Goal: Task Accomplishment & Management: Manage account settings

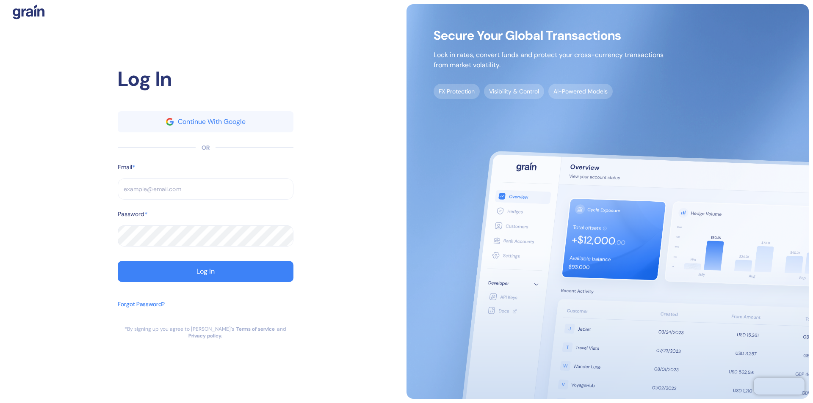
click at [205, 193] on input "text" at bounding box center [206, 189] width 176 height 21
type input "suppor"
type input "support"
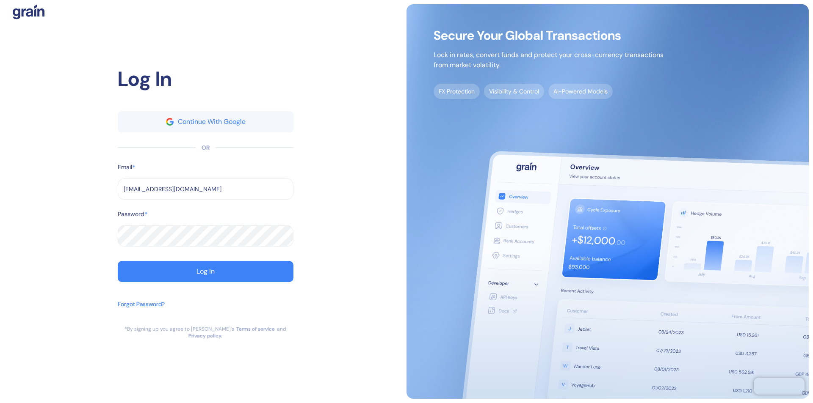
type input "[EMAIL_ADDRESS][DOMAIN_NAME]"
click at [205, 275] on div "Log In" at bounding box center [205, 271] width 18 height 7
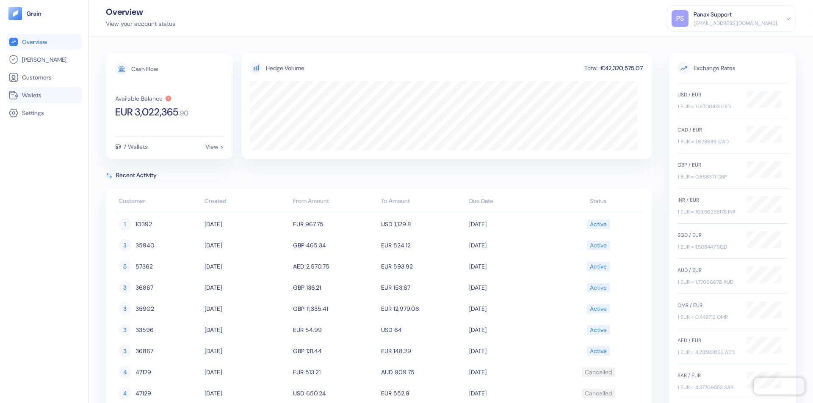
click at [44, 95] on link "Wallets" at bounding box center [44, 95] width 72 height 10
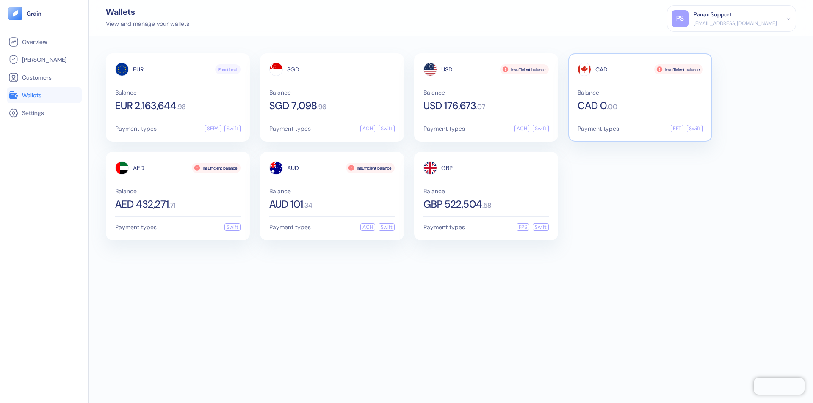
click at [601, 69] on span "CAD" at bounding box center [601, 69] width 12 height 6
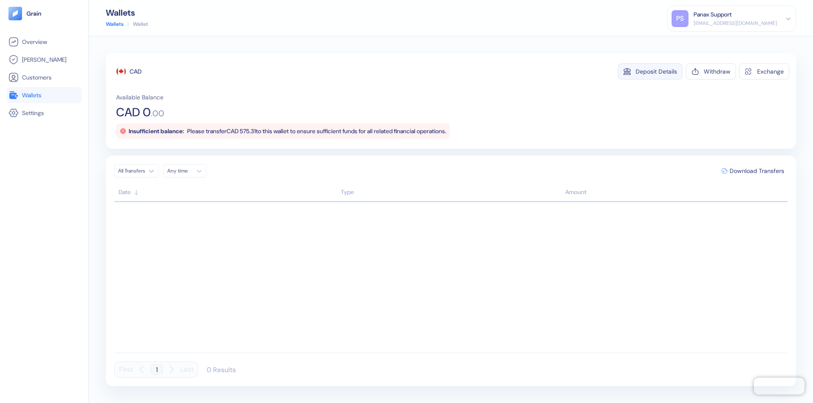
click at [656, 72] on div "Deposit Details" at bounding box center [655, 72] width 41 height 6
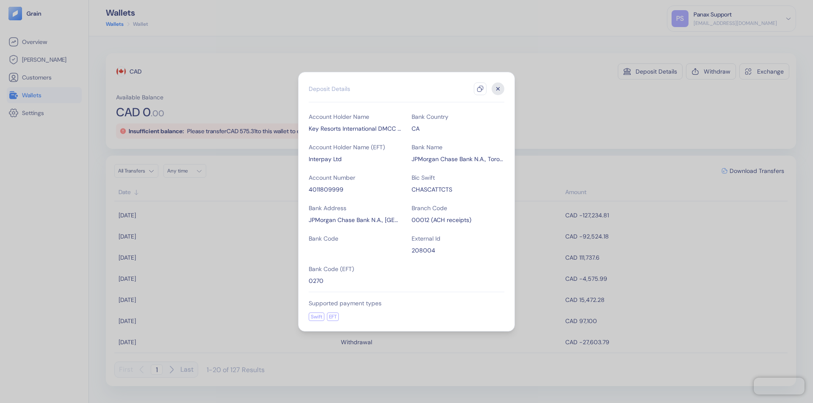
click at [480, 89] on icon "button" at bounding box center [480, 88] width 7 height 7
click at [498, 89] on icon "button" at bounding box center [497, 88] width 3 height 3
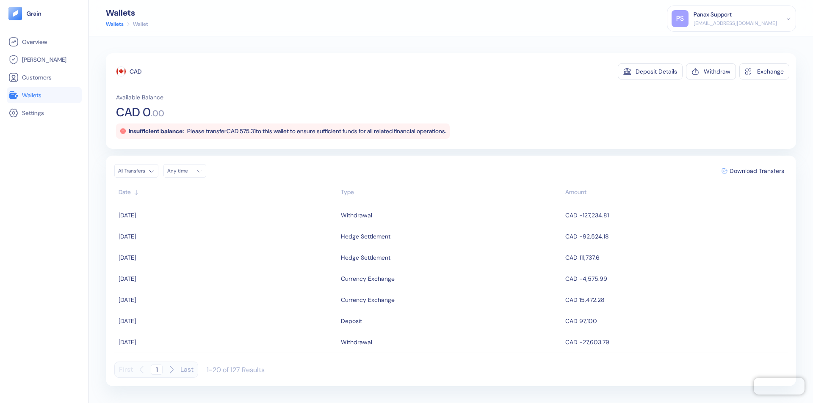
click at [187, 171] on div "Any time" at bounding box center [179, 171] width 25 height 7
click at [186, 226] on button "7" at bounding box center [186, 226] width 10 height 10
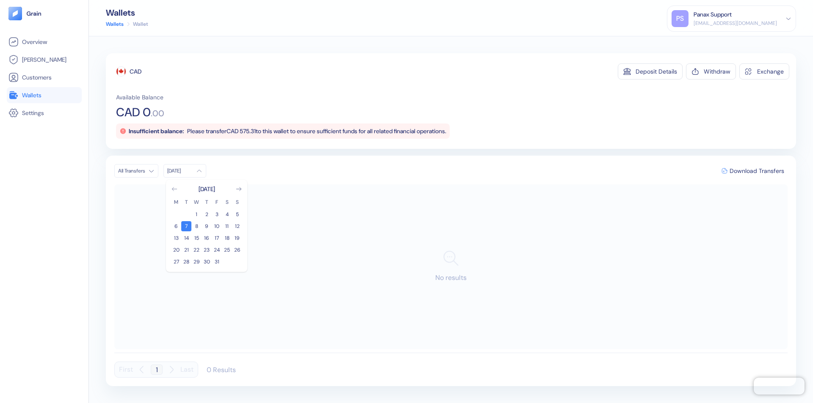
click at [174, 189] on icon "Go to previous month" at bounding box center [174, 188] width 5 height 3
click at [237, 215] on button "7" at bounding box center [237, 214] width 10 height 10
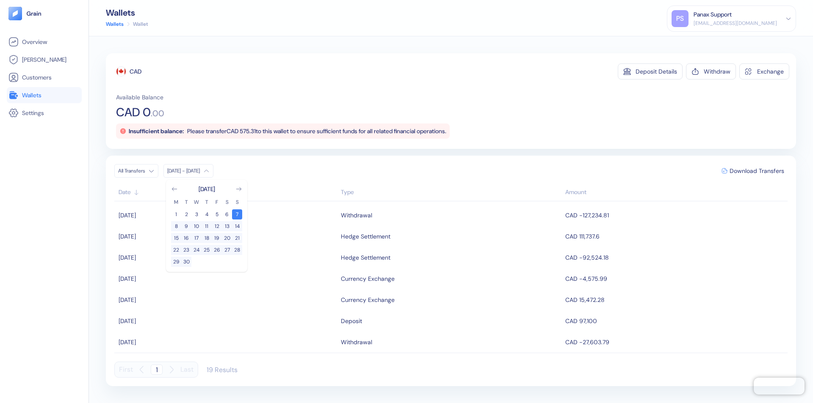
click at [135, 72] on div "CAD" at bounding box center [136, 71] width 12 height 8
click at [756, 171] on span "Download Transfers" at bounding box center [756, 171] width 55 height 6
click at [44, 95] on link "Wallets" at bounding box center [44, 95] width 72 height 10
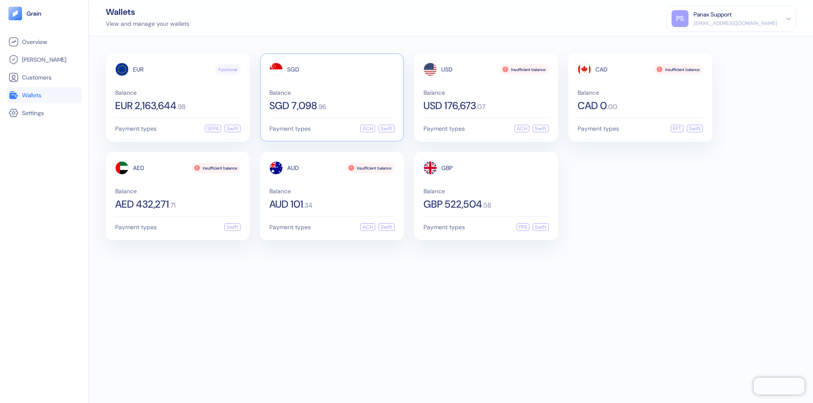
click at [293, 69] on span "SGD" at bounding box center [293, 69] width 12 height 6
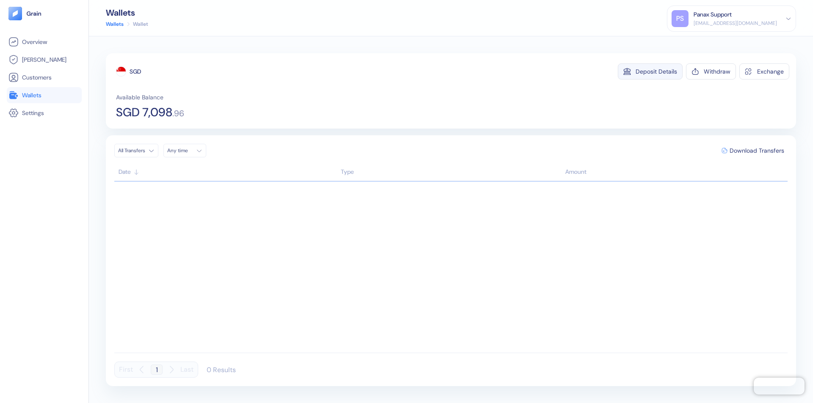
click at [656, 72] on div "Deposit Details" at bounding box center [655, 72] width 41 height 6
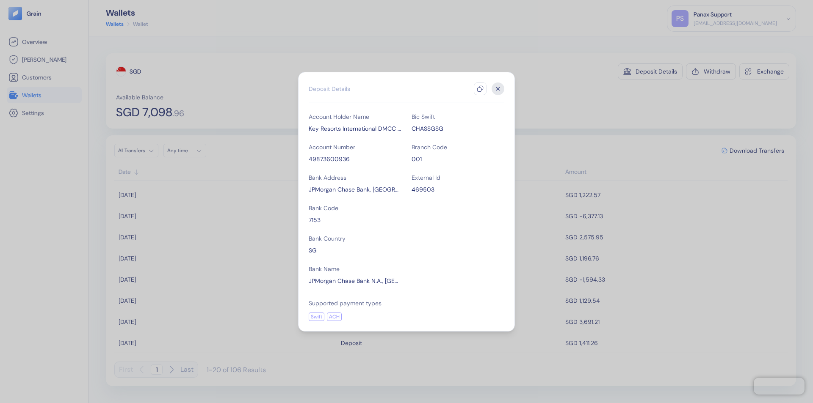
click at [480, 89] on icon "button" at bounding box center [480, 88] width 7 height 7
click at [498, 89] on icon "button" at bounding box center [497, 88] width 3 height 3
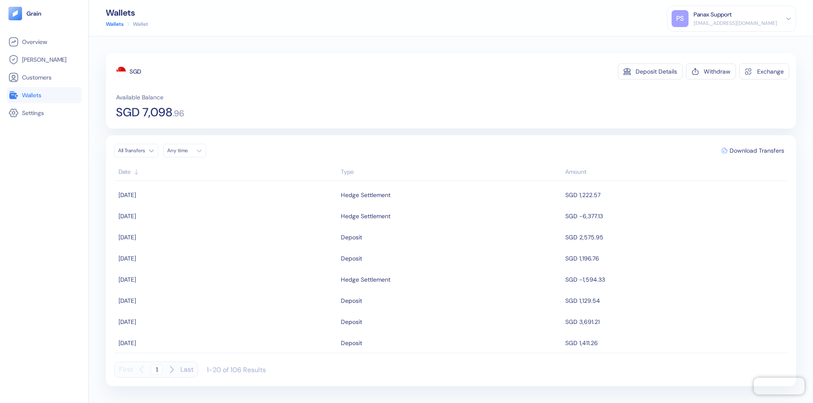
click at [187, 151] on div "Any time" at bounding box center [179, 150] width 25 height 7
click at [186, 206] on button "7" at bounding box center [186, 206] width 10 height 10
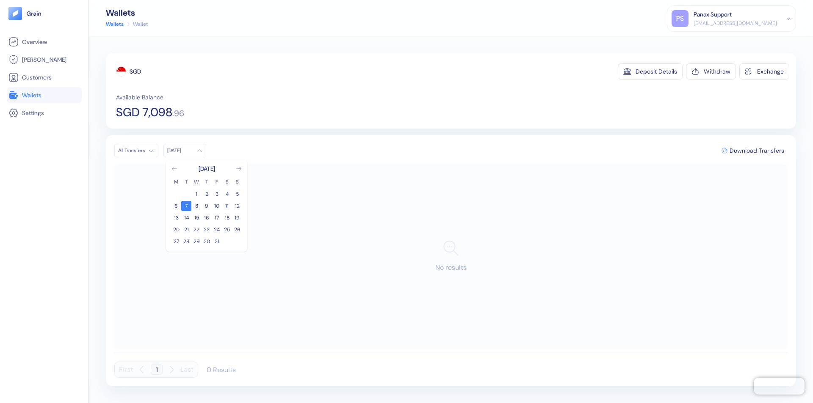
click at [174, 169] on icon "Go to previous month" at bounding box center [174, 168] width 5 height 3
click at [237, 194] on button "7" at bounding box center [237, 194] width 10 height 10
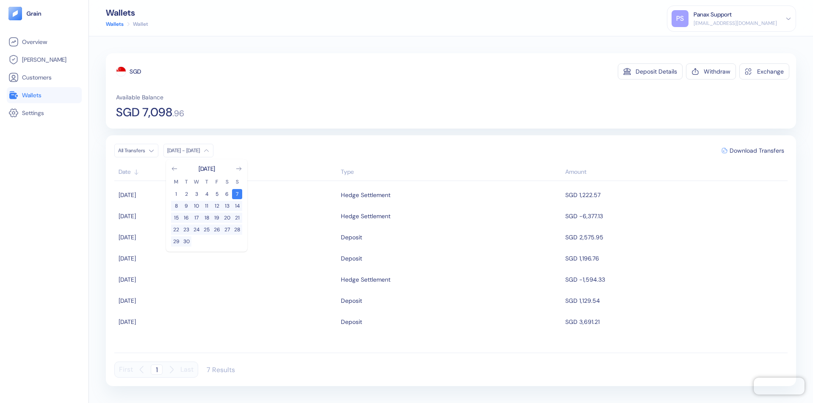
click at [135, 72] on div "SGD" at bounding box center [135, 71] width 11 height 8
click at [756, 151] on span "Download Transfers" at bounding box center [756, 151] width 55 height 6
click at [44, 95] on link "Wallets" at bounding box center [44, 95] width 72 height 10
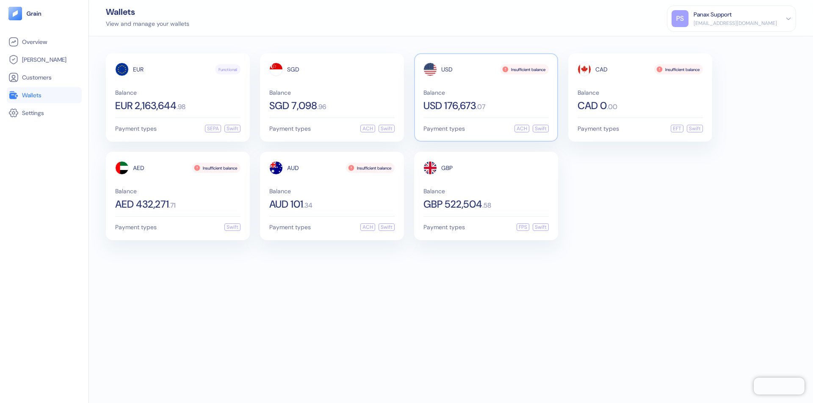
click at [447, 69] on span "USD" at bounding box center [446, 69] width 11 height 6
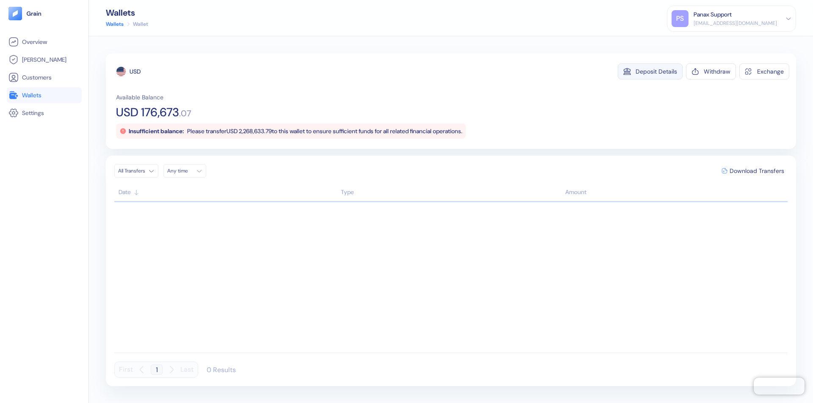
click at [656, 72] on div "Deposit Details" at bounding box center [655, 72] width 41 height 6
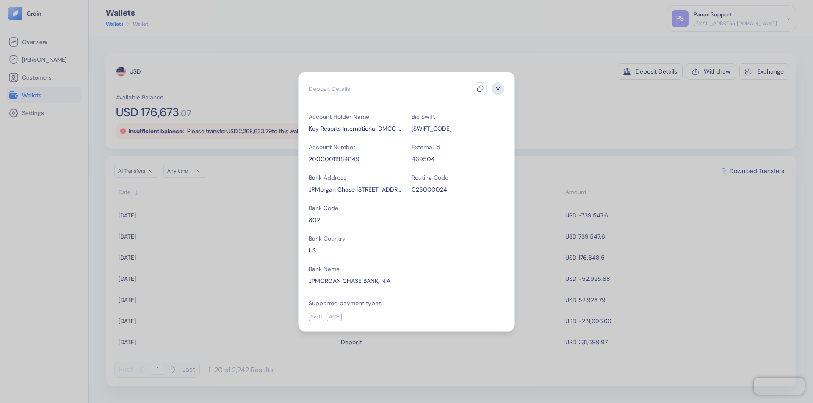
click at [480, 89] on icon "button" at bounding box center [480, 88] width 7 height 7
click at [498, 89] on icon "button" at bounding box center [497, 88] width 3 height 3
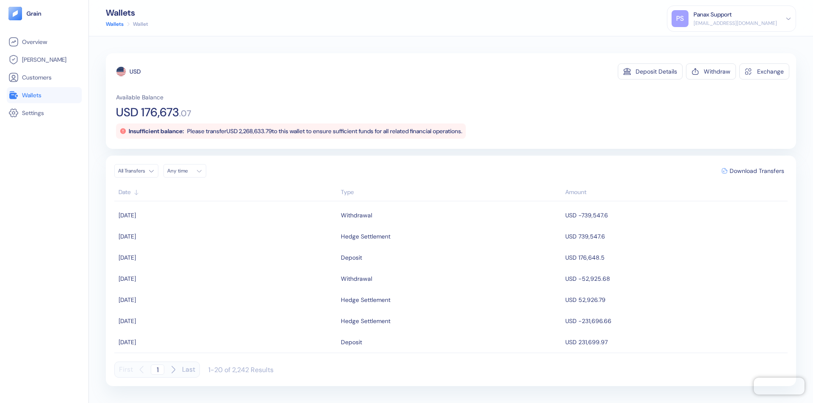
click at [187, 171] on div "Any time" at bounding box center [179, 171] width 25 height 7
click at [186, 226] on button "7" at bounding box center [186, 226] width 10 height 10
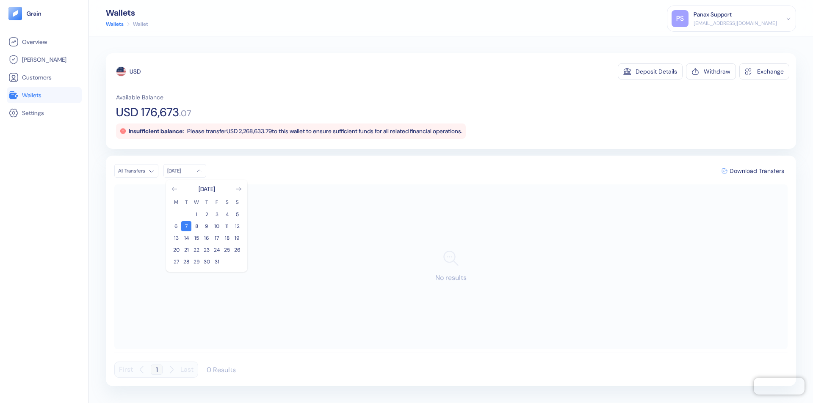
click at [174, 189] on icon "Go to previous month" at bounding box center [174, 188] width 5 height 3
click at [237, 215] on button "7" at bounding box center [237, 214] width 10 height 10
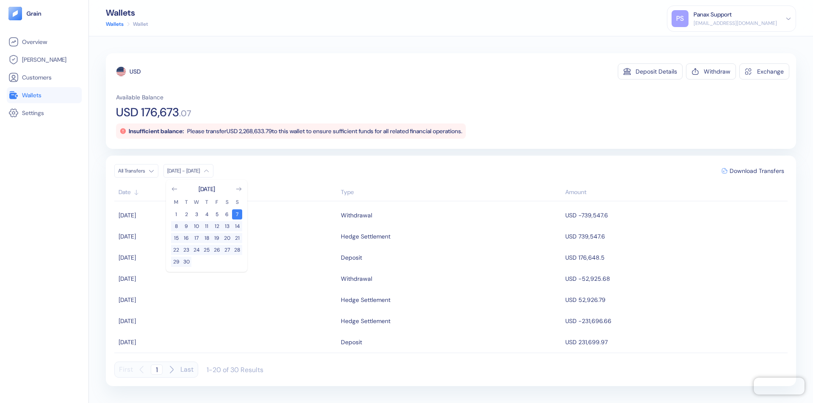
click at [135, 72] on div "USD" at bounding box center [135, 71] width 11 height 8
click at [756, 171] on span "Download Transfers" at bounding box center [756, 171] width 55 height 6
click at [44, 95] on link "Wallets" at bounding box center [44, 95] width 72 height 10
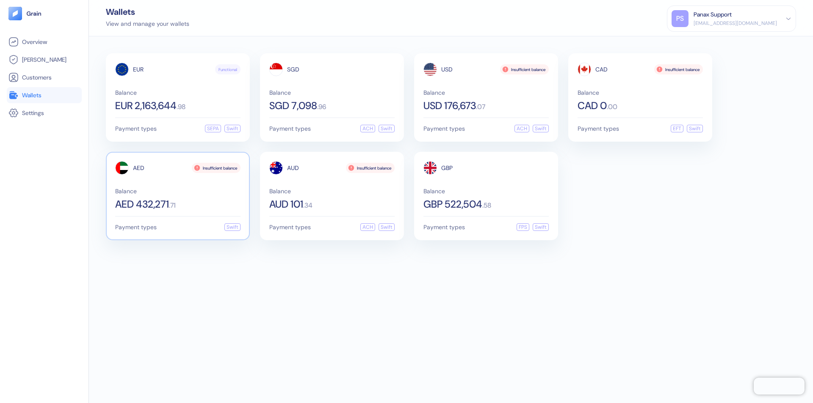
click at [138, 168] on span "AED" at bounding box center [138, 168] width 11 height 6
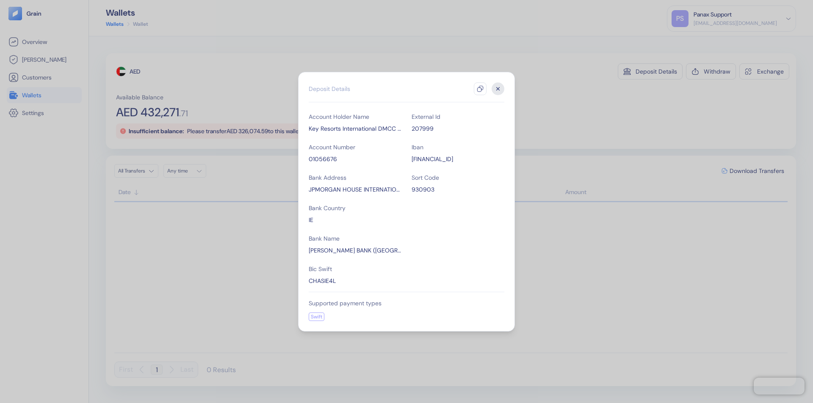
click at [480, 89] on icon "button" at bounding box center [480, 88] width 7 height 7
click at [498, 89] on icon "button" at bounding box center [497, 88] width 3 height 3
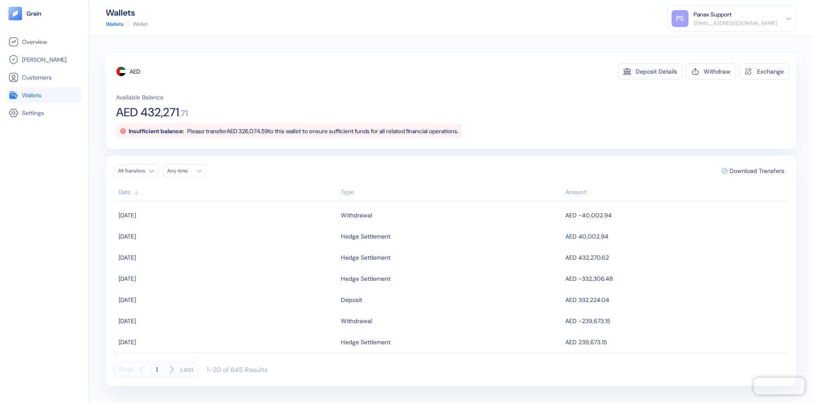
click at [187, 171] on div "Any time" at bounding box center [179, 171] width 25 height 7
click at [186, 226] on button "7" at bounding box center [186, 226] width 10 height 10
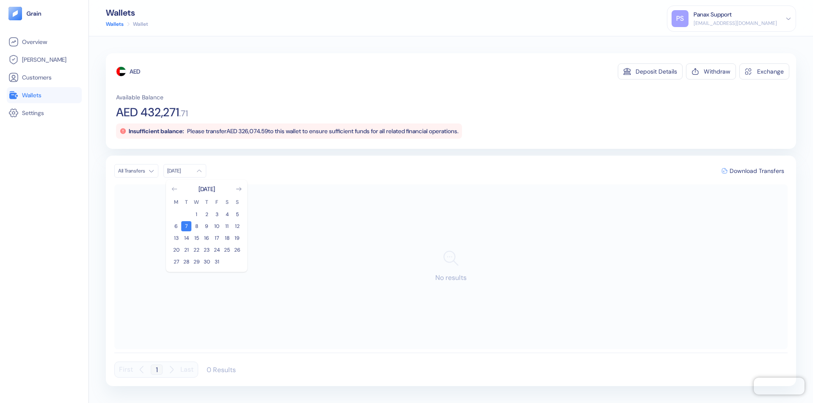
click at [174, 189] on icon "Go to previous month" at bounding box center [174, 188] width 5 height 3
click at [237, 215] on button "7" at bounding box center [237, 214] width 10 height 10
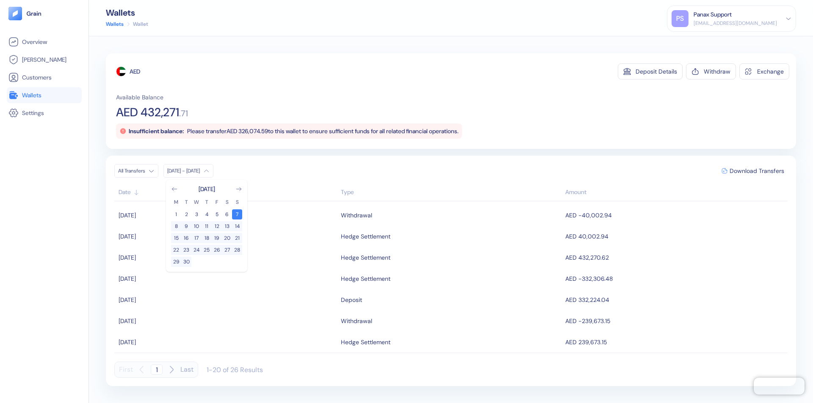
click at [135, 72] on div "AED" at bounding box center [135, 71] width 11 height 8
click at [756, 171] on span "Download Transfers" at bounding box center [756, 171] width 55 height 6
click at [44, 95] on link "Wallets" at bounding box center [44, 95] width 72 height 10
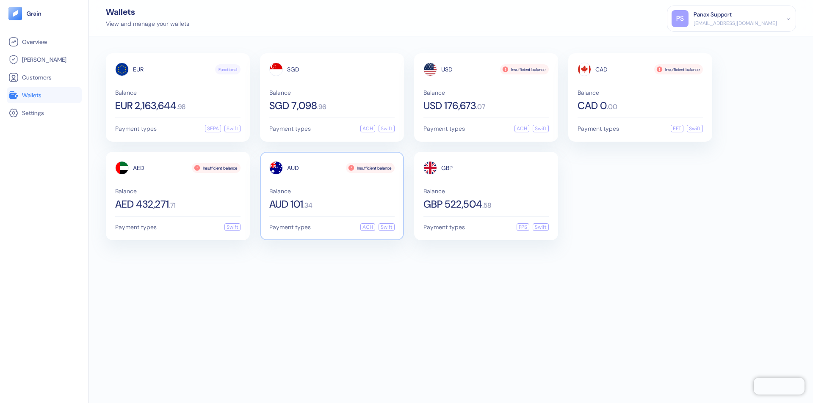
click at [293, 168] on span "AUD" at bounding box center [293, 168] width 12 height 6
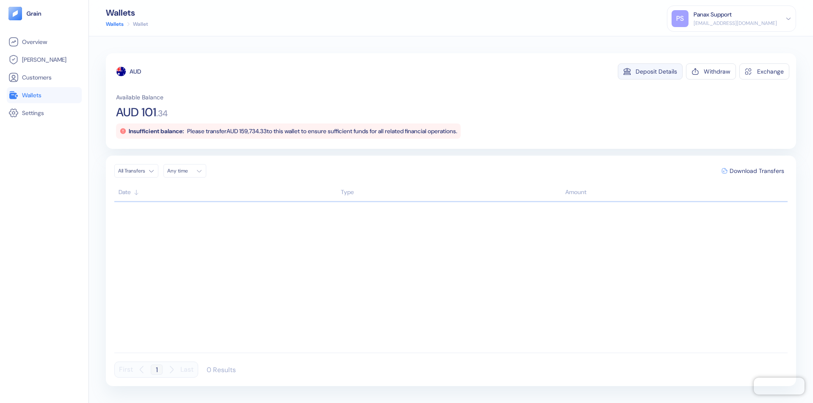
click at [656, 72] on div "Deposit Details" at bounding box center [655, 72] width 41 height 6
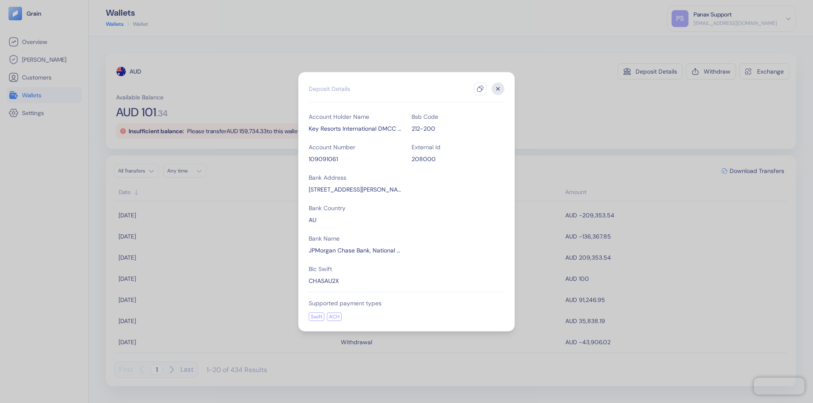
click at [480, 89] on icon "button" at bounding box center [480, 88] width 7 height 7
click at [498, 89] on icon "button" at bounding box center [497, 88] width 3 height 3
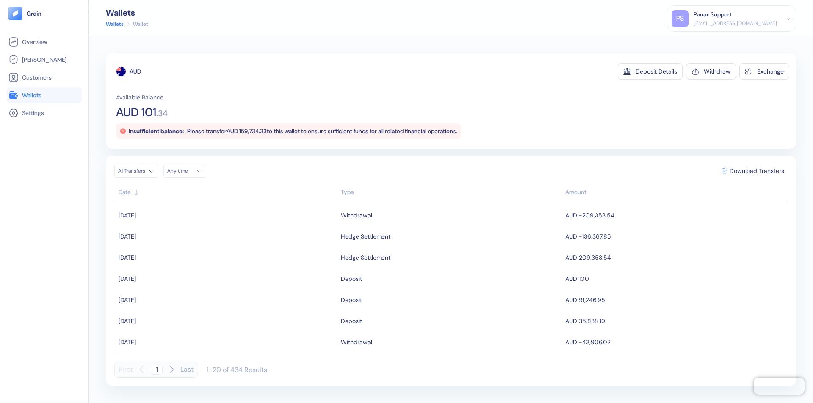
click at [187, 171] on div "Any time" at bounding box center [179, 171] width 25 height 7
click at [186, 226] on button "7" at bounding box center [186, 226] width 10 height 10
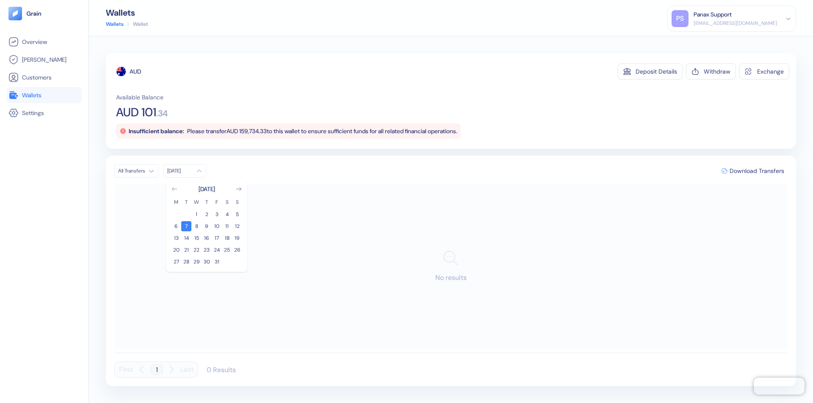
click at [174, 189] on icon "Go to previous month" at bounding box center [174, 188] width 5 height 3
click at [237, 215] on button "7" at bounding box center [237, 214] width 10 height 10
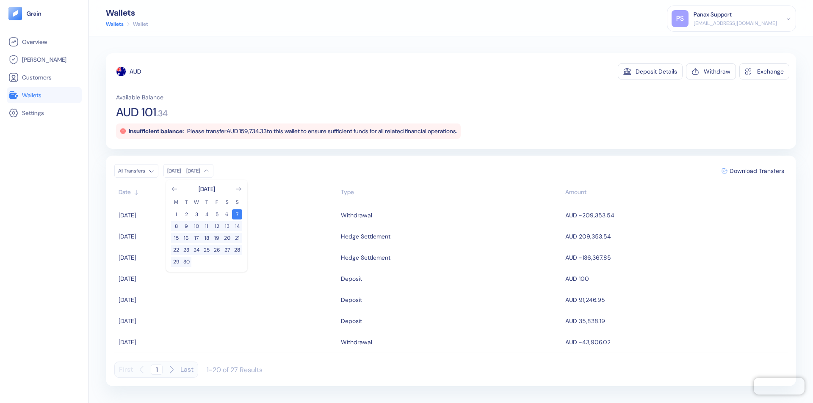
click at [135, 72] on div "AUD" at bounding box center [135, 71] width 11 height 8
click at [756, 171] on span "Download Transfers" at bounding box center [756, 171] width 55 height 6
click at [44, 95] on link "Wallets" at bounding box center [44, 95] width 72 height 10
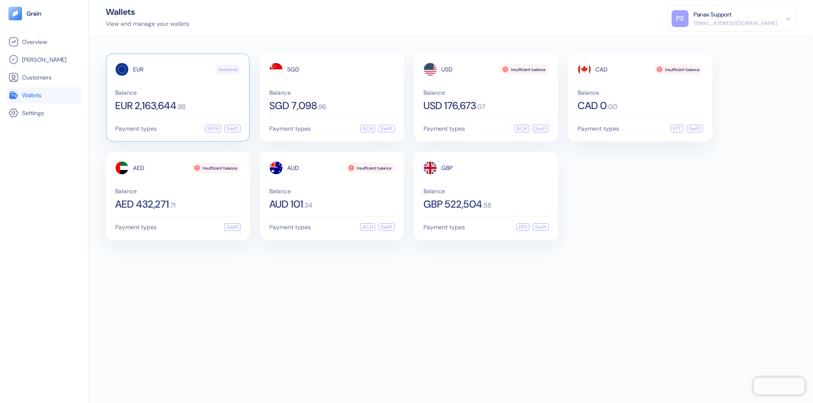
click at [138, 69] on span "EUR" at bounding box center [138, 69] width 11 height 6
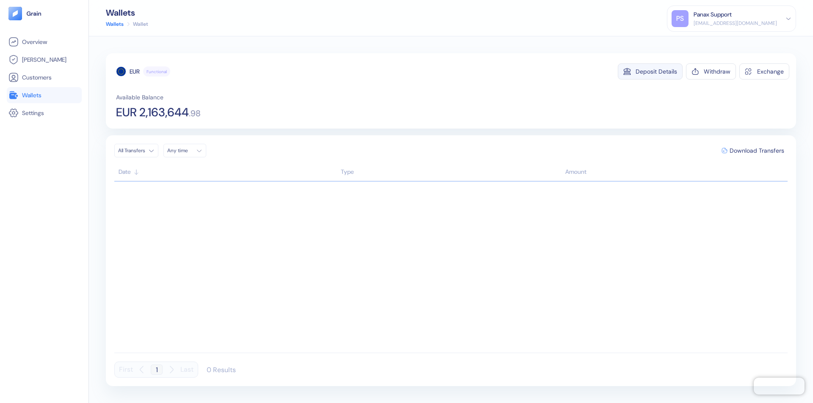
click at [656, 72] on div "Deposit Details" at bounding box center [655, 72] width 41 height 6
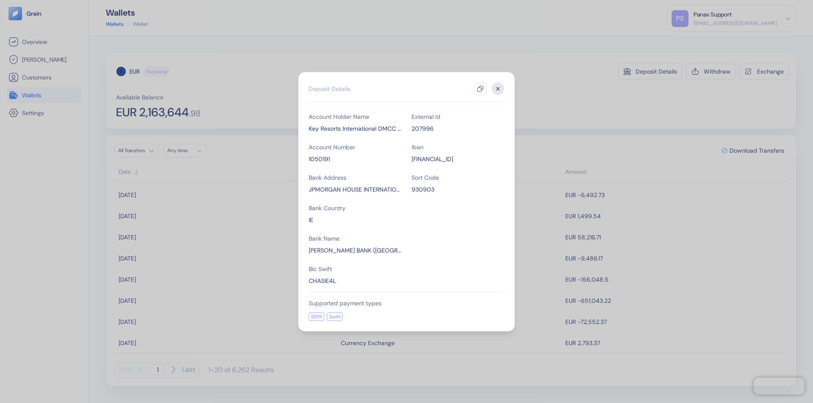
click at [480, 89] on icon "button" at bounding box center [480, 88] width 7 height 7
click at [498, 89] on icon "button" at bounding box center [497, 88] width 3 height 3
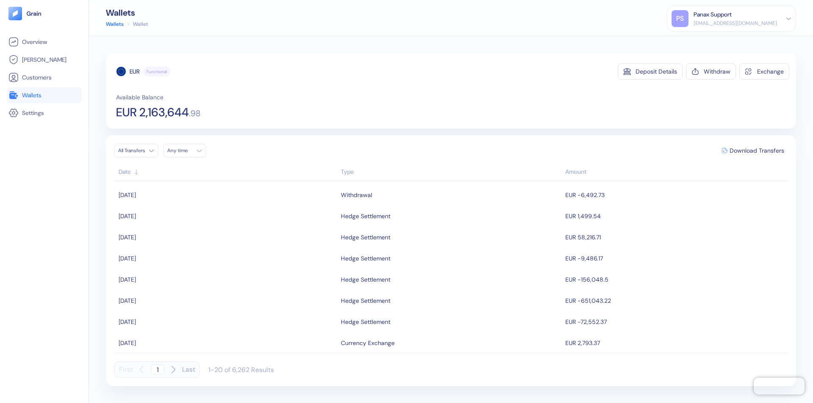
click at [187, 151] on div "Any time" at bounding box center [179, 150] width 25 height 7
click at [186, 206] on button "7" at bounding box center [186, 206] width 10 height 10
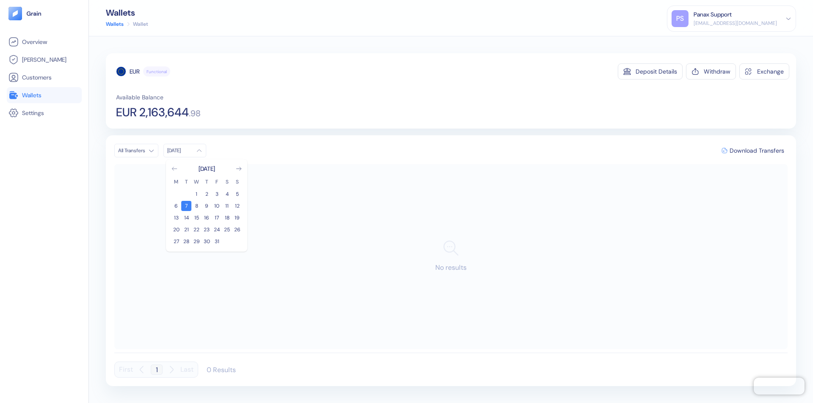
click at [174, 169] on icon "Go to previous month" at bounding box center [174, 168] width 5 height 3
click at [237, 194] on button "7" at bounding box center [237, 194] width 10 height 10
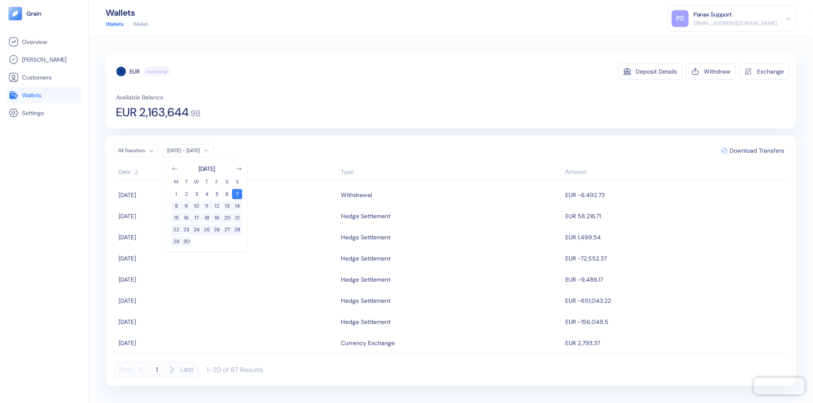
click at [135, 72] on div "EUR" at bounding box center [135, 71] width 10 height 8
click at [756, 151] on span "Download Transfers" at bounding box center [756, 151] width 55 height 6
click at [44, 95] on link "Wallets" at bounding box center [44, 95] width 72 height 10
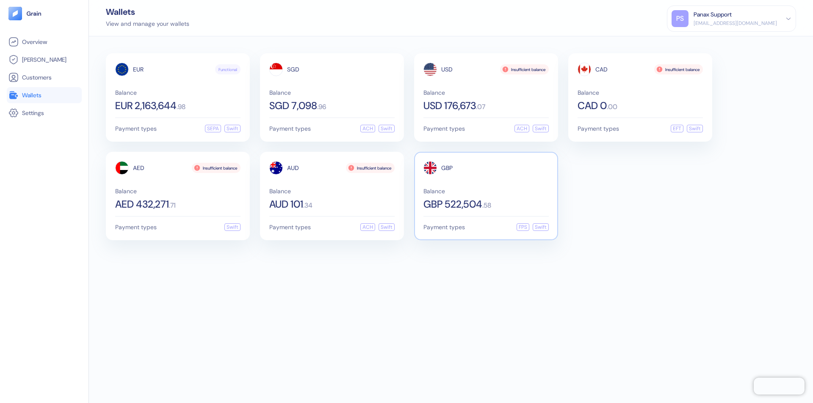
click at [447, 168] on span "GBP" at bounding box center [446, 168] width 11 height 6
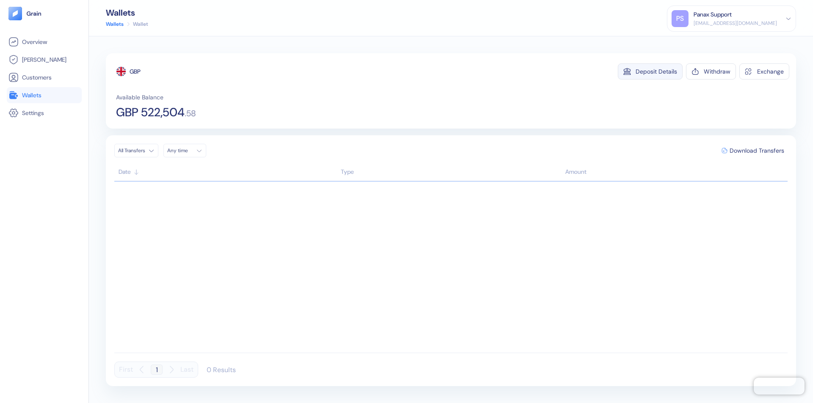
click at [656, 72] on div "Deposit Details" at bounding box center [655, 72] width 41 height 6
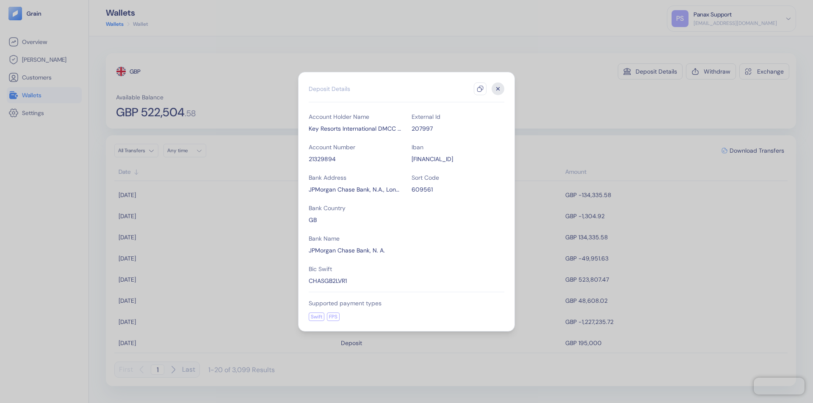
click at [480, 89] on icon "button" at bounding box center [480, 88] width 7 height 7
click at [498, 89] on icon "button" at bounding box center [497, 88] width 3 height 3
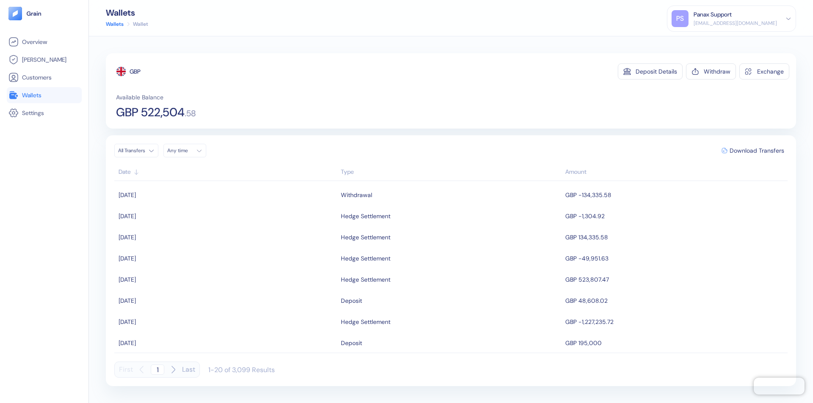
click at [187, 151] on div "Any time" at bounding box center [179, 150] width 25 height 7
click at [186, 206] on button "7" at bounding box center [186, 206] width 10 height 10
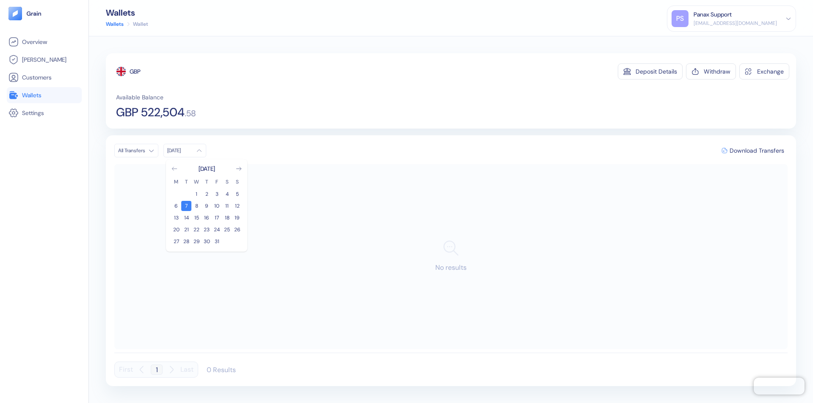
click at [174, 169] on icon "Go to previous month" at bounding box center [174, 168] width 5 height 3
click at [237, 194] on button "7" at bounding box center [237, 194] width 10 height 10
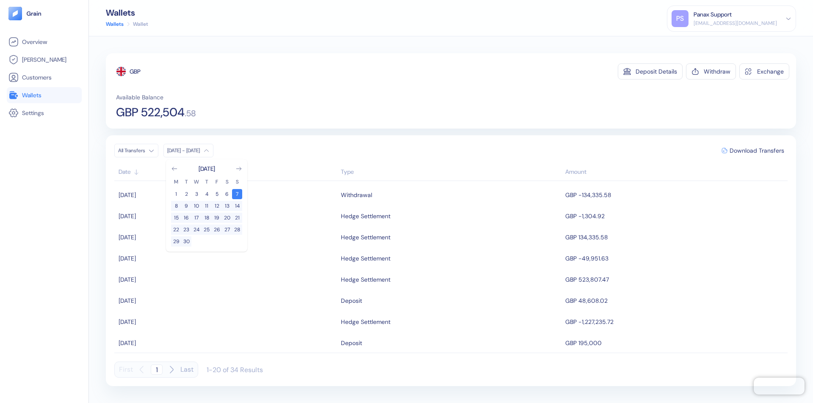
click at [135, 72] on div "GBP" at bounding box center [135, 71] width 11 height 8
click at [756, 151] on span "Download Transfers" at bounding box center [756, 151] width 55 height 6
click at [731, 19] on div "Panax Support" at bounding box center [712, 14] width 38 height 9
click at [706, 42] on div "Sign Out" at bounding box center [693, 42] width 23 height 9
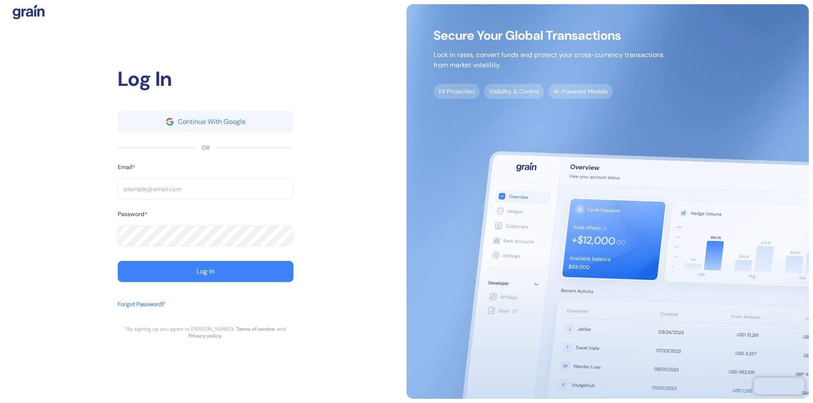
click at [205, 193] on input "text" at bounding box center [206, 189] width 176 height 21
type input "operations@thepanax.com"
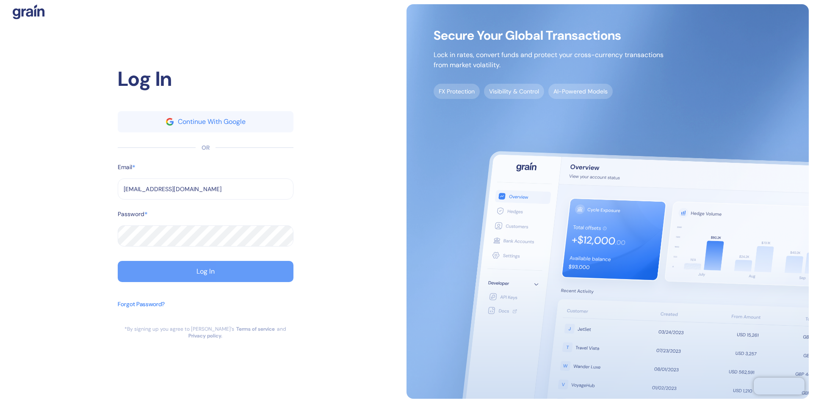
click at [205, 275] on div "Log In" at bounding box center [205, 271] width 18 height 7
